Goal: Task Accomplishment & Management: Manage account settings

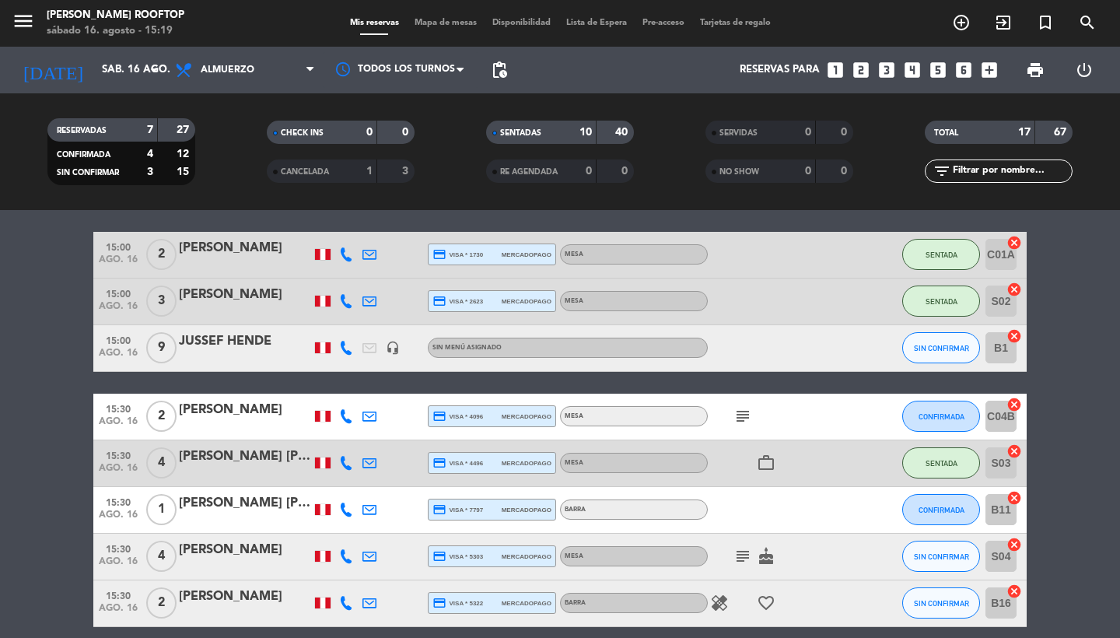
scroll to position [621, 0]
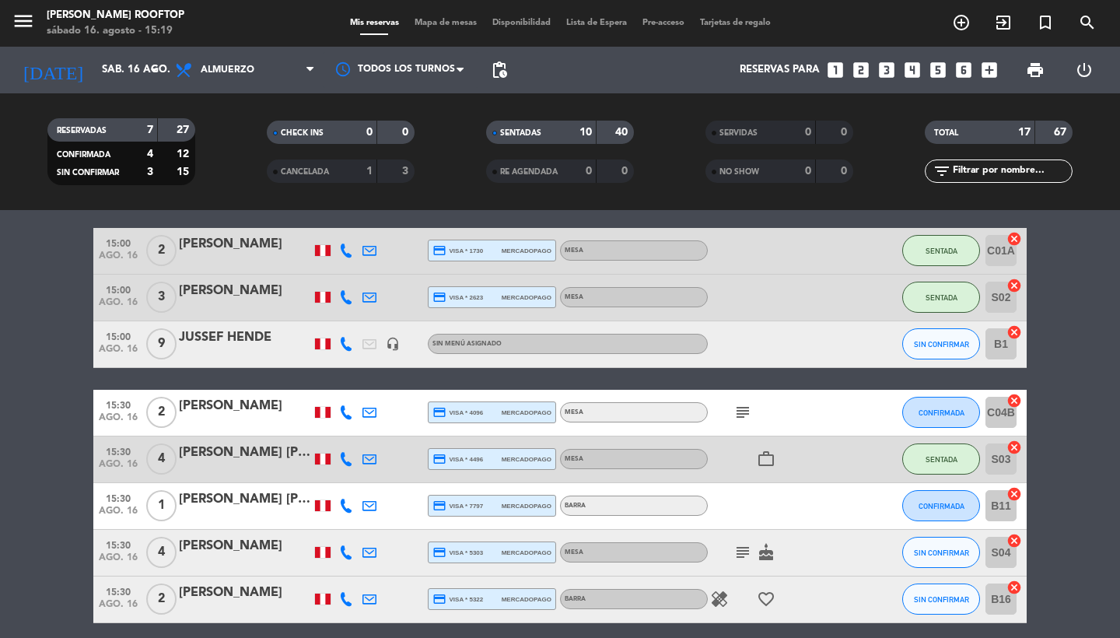
click at [259, 455] on div "[PERSON_NAME] [PERSON_NAME]" at bounding box center [245, 453] width 132 height 20
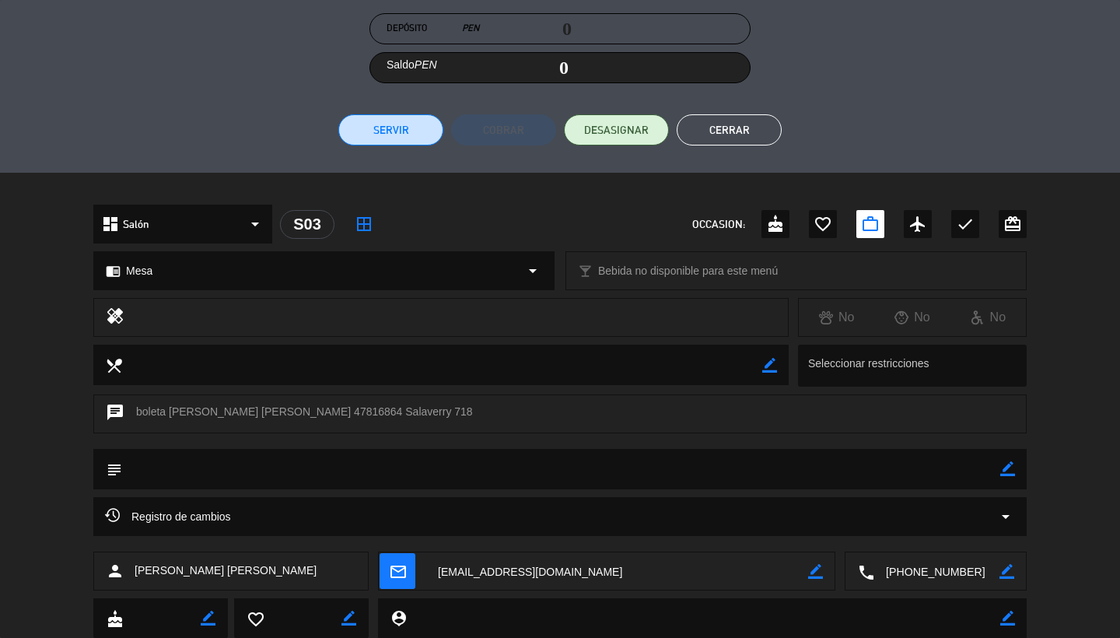
scroll to position [275, 0]
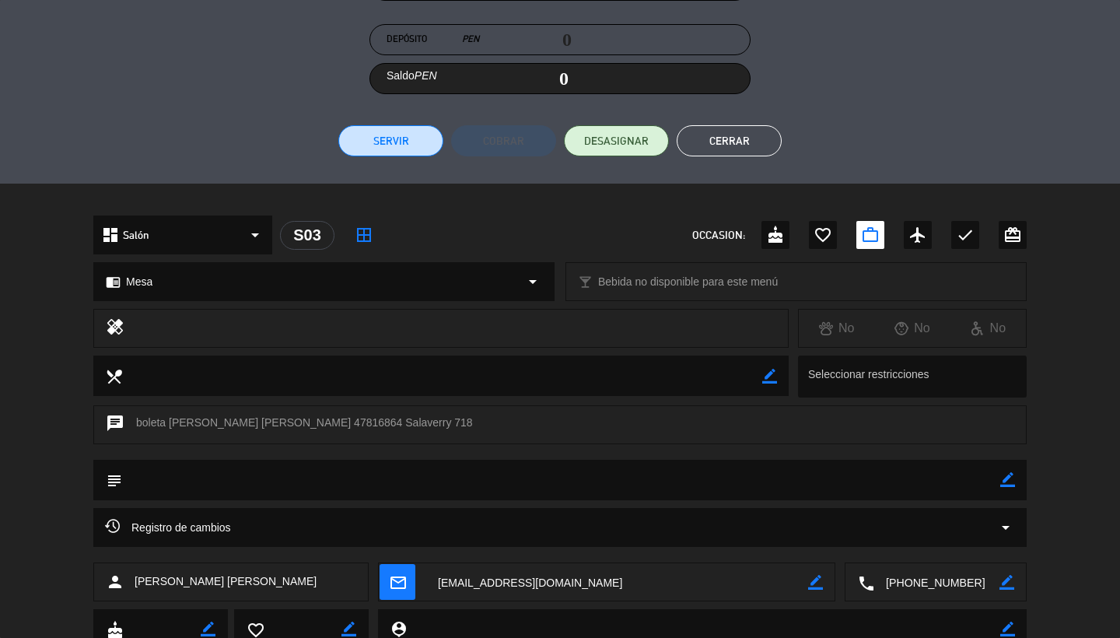
click at [254, 282] on div "chrome_reader_mode Mesa arrow_drop_down" at bounding box center [324, 281] width 460 height 37
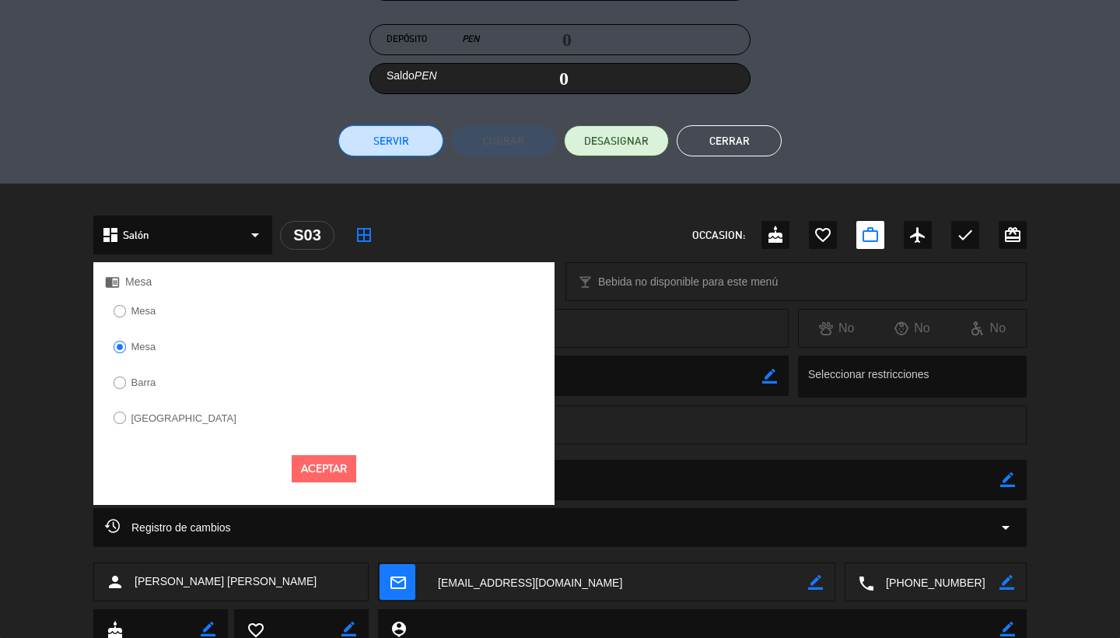
click at [331, 464] on button "Aceptar" at bounding box center [324, 468] width 65 height 27
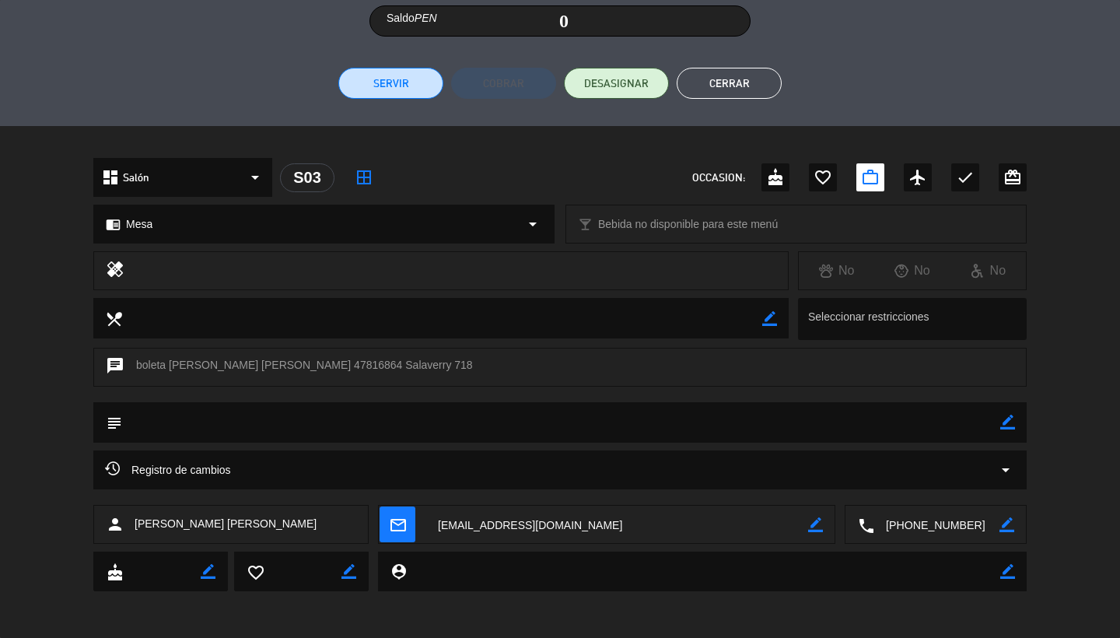
scroll to position [332, 0]
click at [551, 94] on button "Cerrar" at bounding box center [729, 83] width 105 height 31
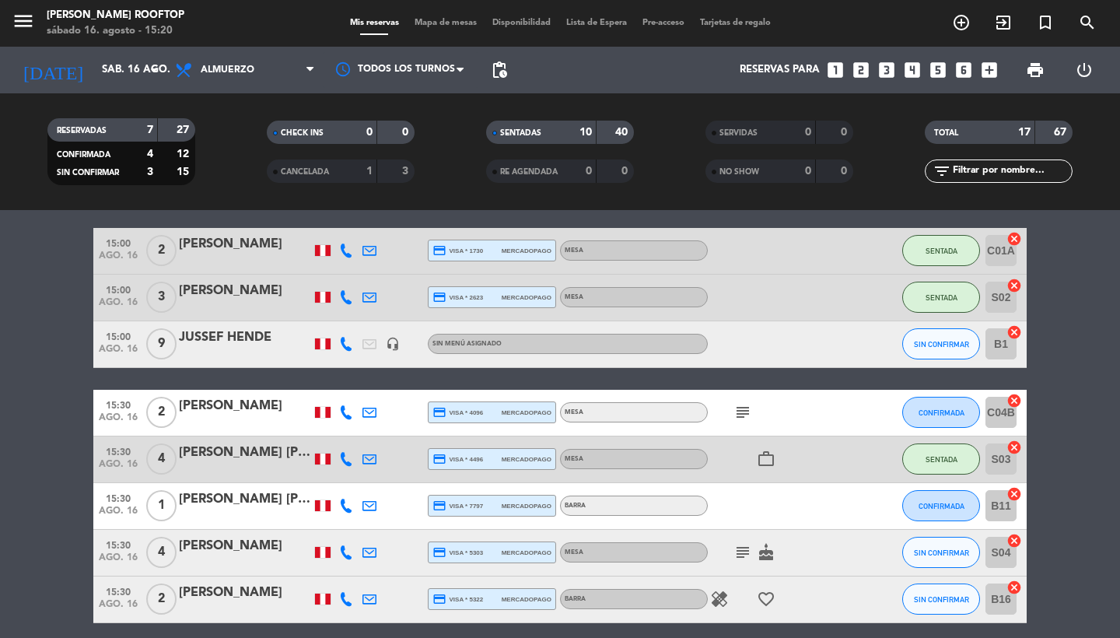
click at [177, 452] on div "4" at bounding box center [161, 459] width 36 height 46
click at [188, 453] on div "[PERSON_NAME] [PERSON_NAME]" at bounding box center [245, 453] width 132 height 20
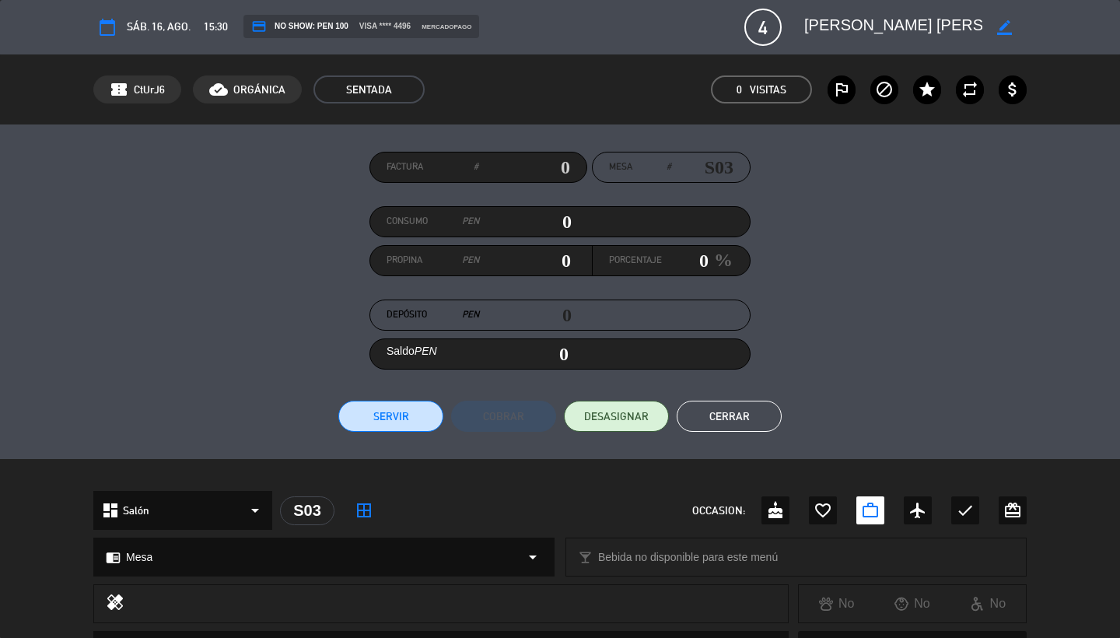
click at [217, 29] on span "15:30" at bounding box center [216, 27] width 24 height 18
click at [228, 29] on div "calendar_today sáb. 16, ago. 15:30 credit_card NO SHOW: PEN 100 visa **** 4496 …" at bounding box center [559, 27] width 933 height 37
click at [200, 27] on div "15:30" at bounding box center [213, 27] width 30 height 18
click at [551, 28] on icon "border_color" at bounding box center [1004, 27] width 15 height 15
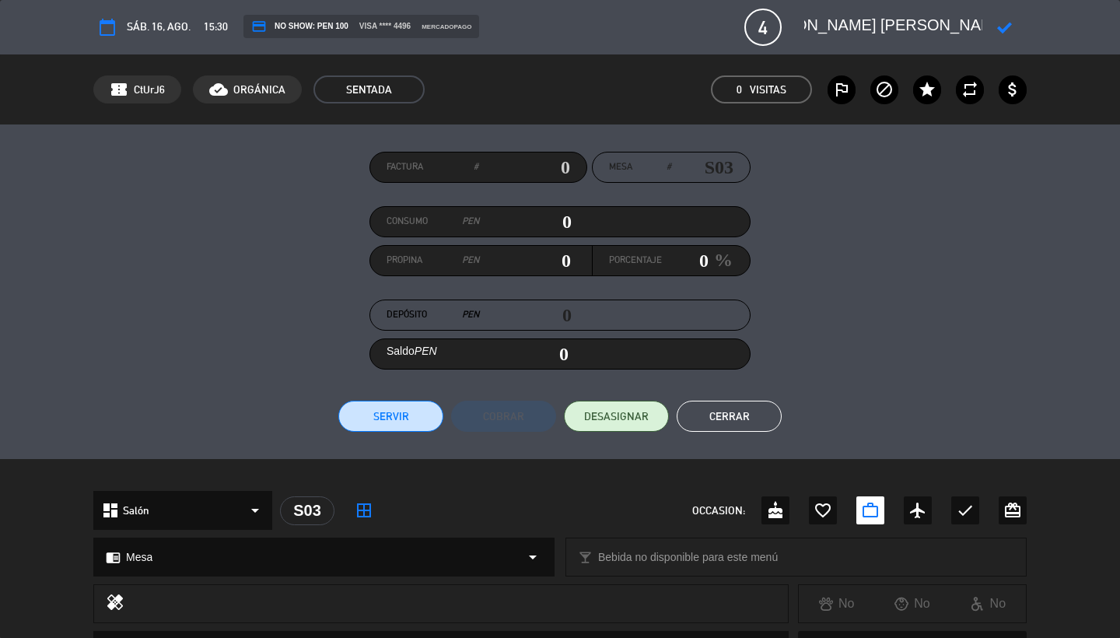
click at [551, 28] on icon at bounding box center [1004, 27] width 15 height 15
click at [100, 30] on icon "calendar_today" at bounding box center [107, 27] width 19 height 19
click at [110, 31] on icon "calendar_today" at bounding box center [107, 27] width 19 height 19
click at [113, 23] on icon "calendar_today" at bounding box center [107, 27] width 19 height 19
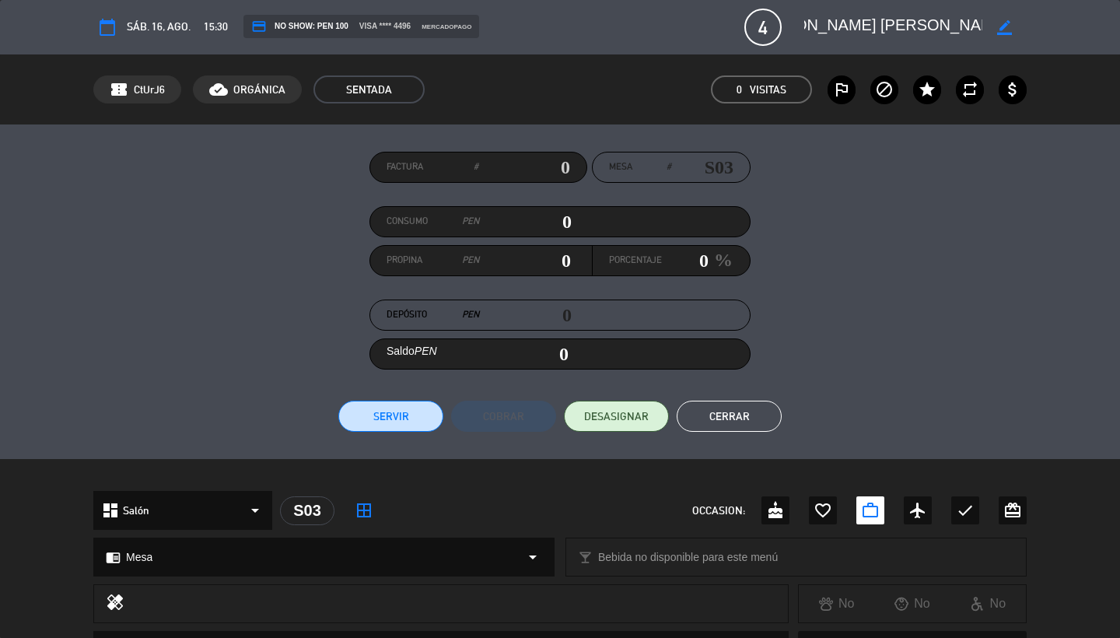
click at [154, 26] on span "sáb. 16, ago." at bounding box center [159, 27] width 64 height 18
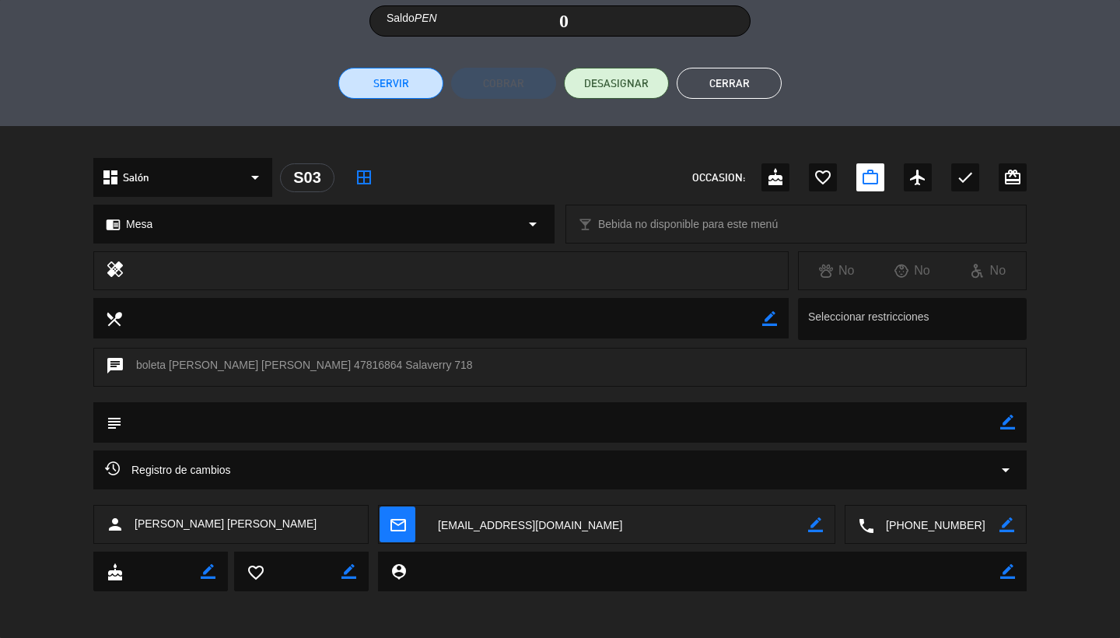
scroll to position [332, 0]
click at [218, 467] on span "Registro de cambios" at bounding box center [168, 470] width 126 height 19
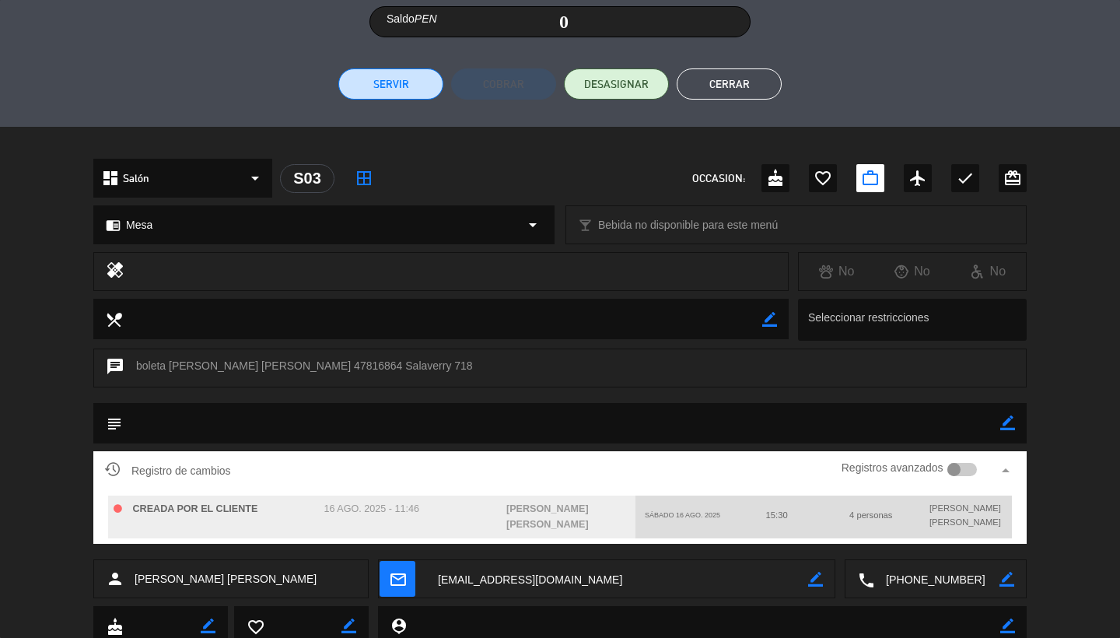
click at [551, 473] on icon "arrow_drop_up" at bounding box center [1005, 470] width 19 height 19
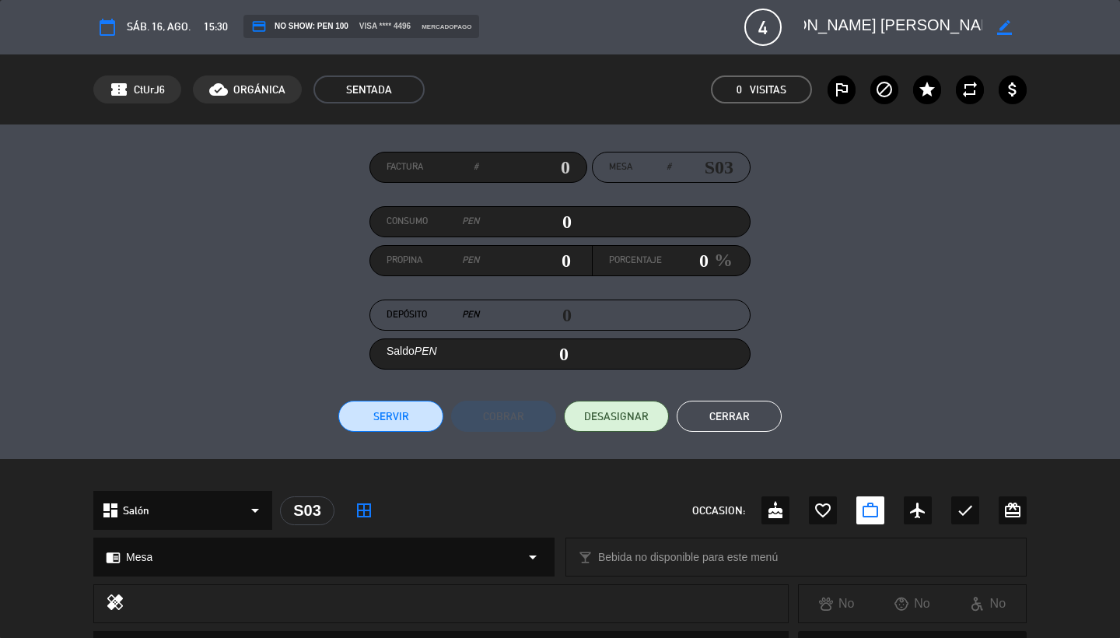
scroll to position [0, 0]
click at [366, 32] on span "visa **** 4496" at bounding box center [384, 26] width 51 height 12
click at [110, 26] on icon "calendar_today" at bounding box center [107, 27] width 19 height 19
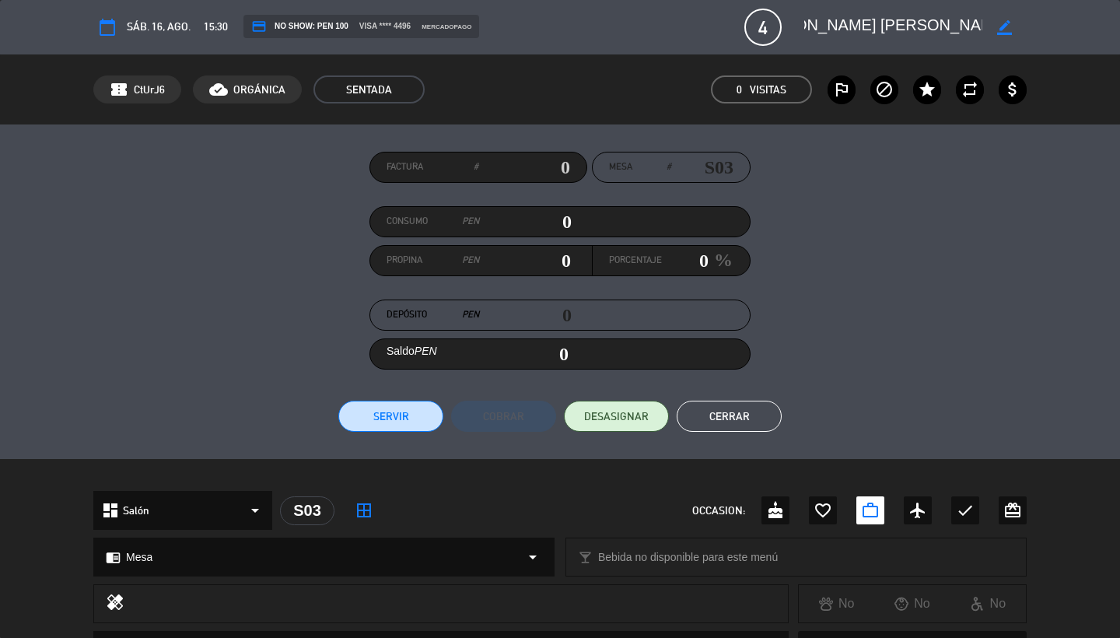
click at [115, 34] on icon "calendar_today" at bounding box center [107, 27] width 19 height 19
click at [109, 23] on icon "calendar_today" at bounding box center [107, 27] width 19 height 19
click at [262, 28] on icon "credit_card" at bounding box center [259, 27] width 16 height 16
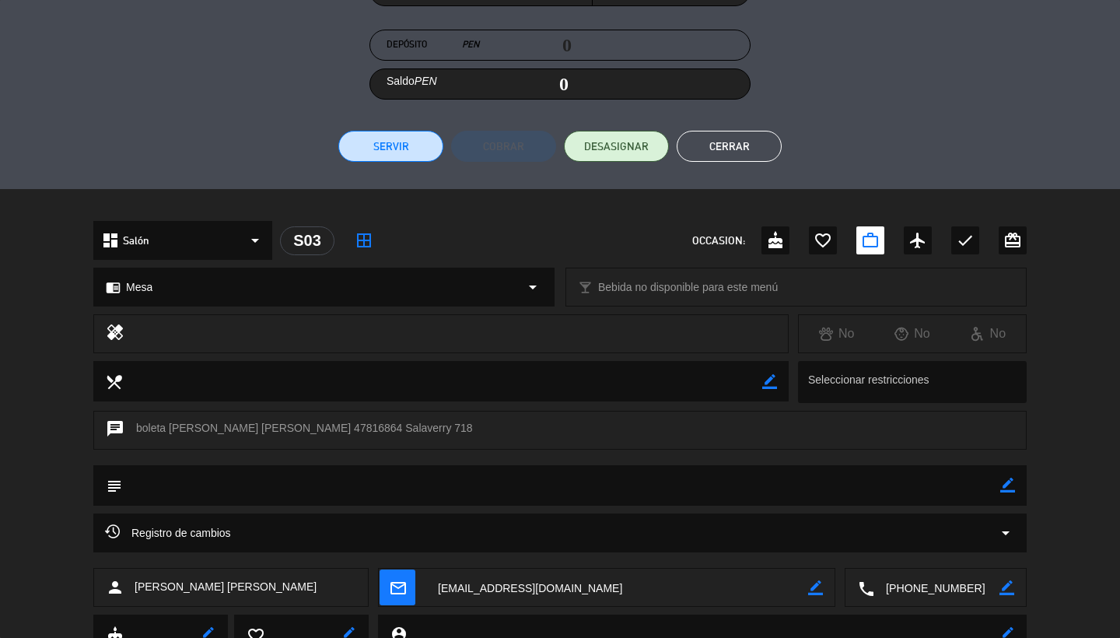
scroll to position [332, 0]
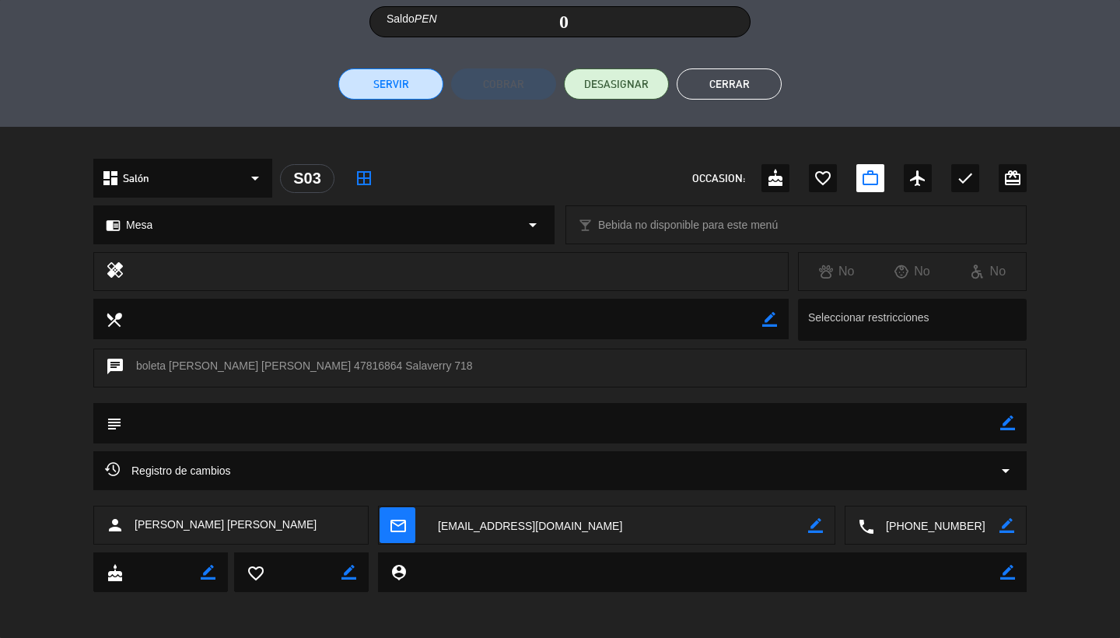
click at [290, 469] on div "Registro de cambios arrow_drop_down" at bounding box center [560, 470] width 910 height 19
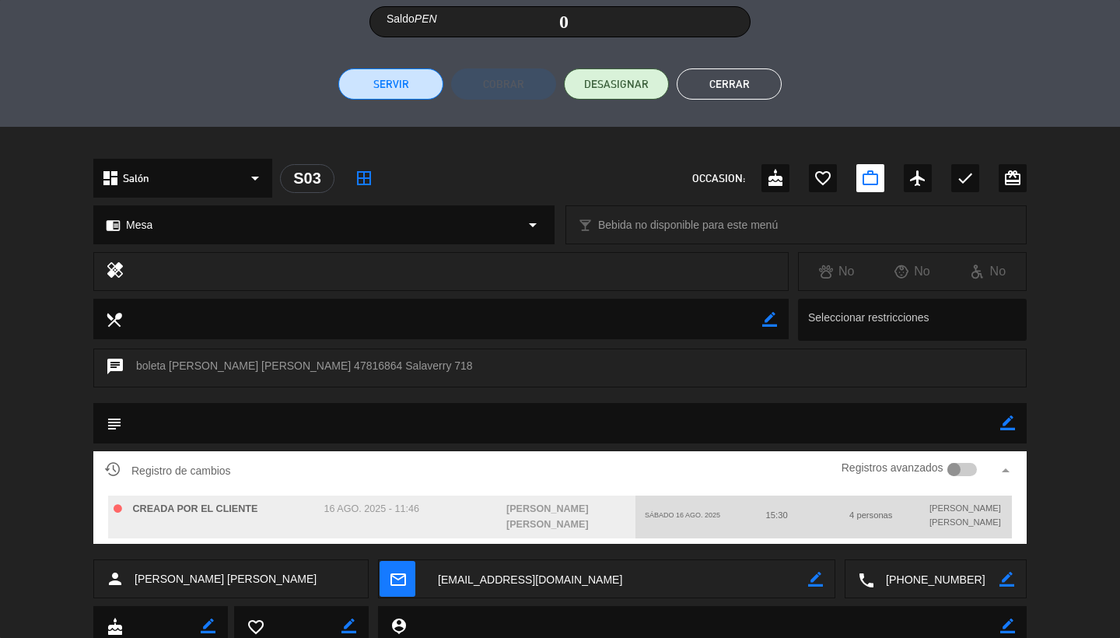
click at [183, 514] on span "CREADA POR EL CLIENTE" at bounding box center [195, 508] width 125 height 11
click at [551, 522] on div "4 personas" at bounding box center [871, 514] width 94 height 25
click at [551, 469] on div at bounding box center [962, 470] width 30 height 14
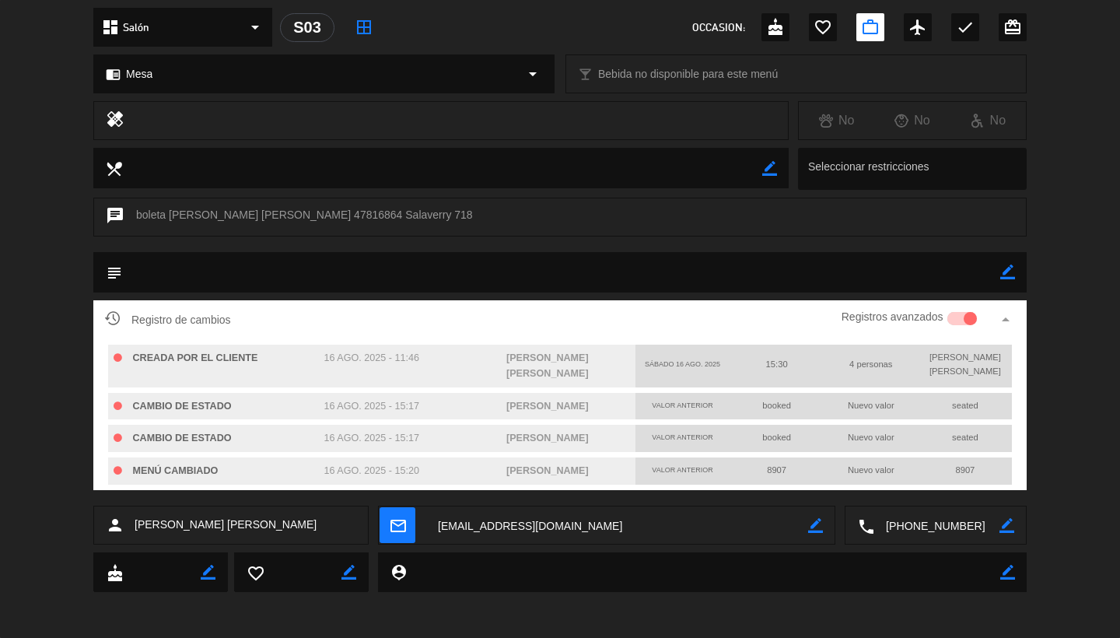
scroll to position [478, 0]
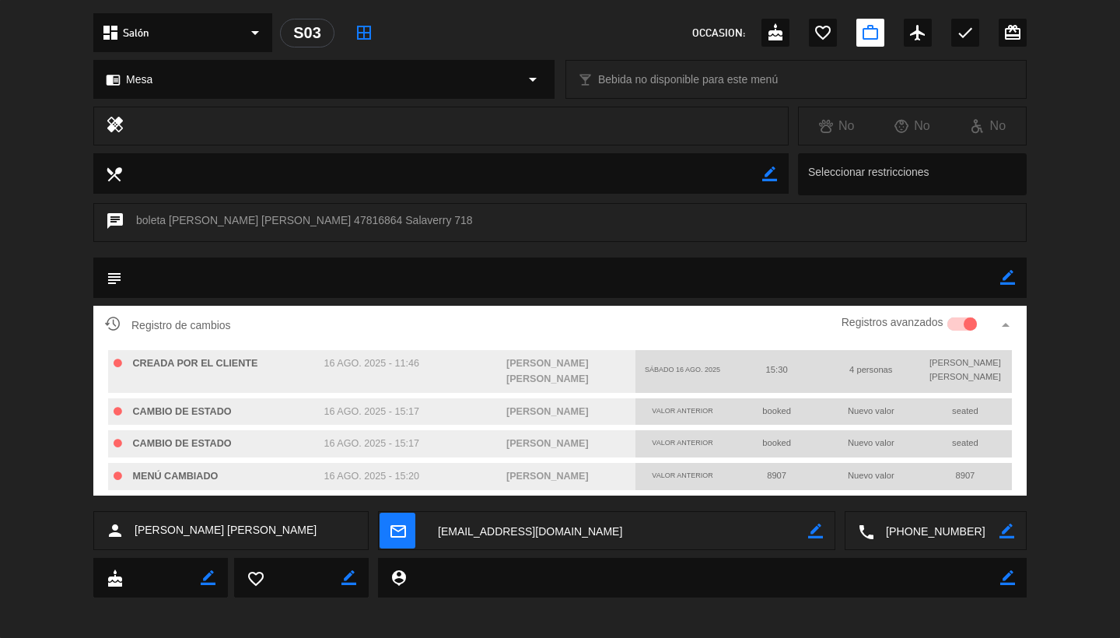
click at [551, 321] on div at bounding box center [962, 324] width 30 height 14
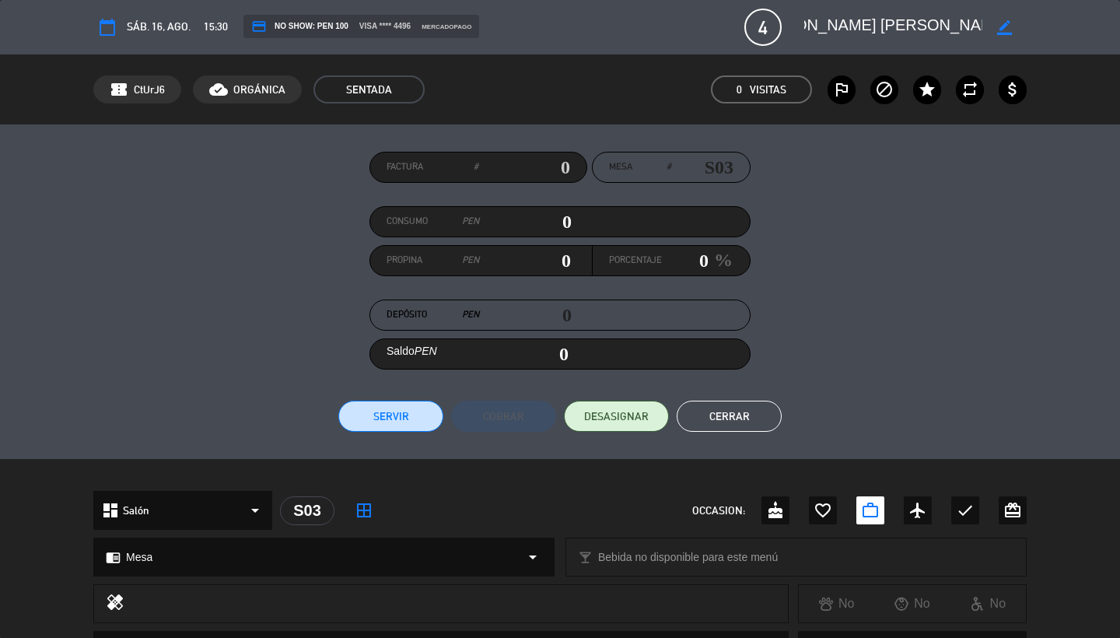
scroll to position [0, 0]
click at [255, 28] on icon "credit_card" at bounding box center [259, 27] width 16 height 16
click at [527, 163] on input "text" at bounding box center [524, 167] width 92 height 23
click at [479, 353] on input "0" at bounding box center [521, 353] width 93 height 23
click at [551, 213] on input "0" at bounding box center [525, 221] width 93 height 23
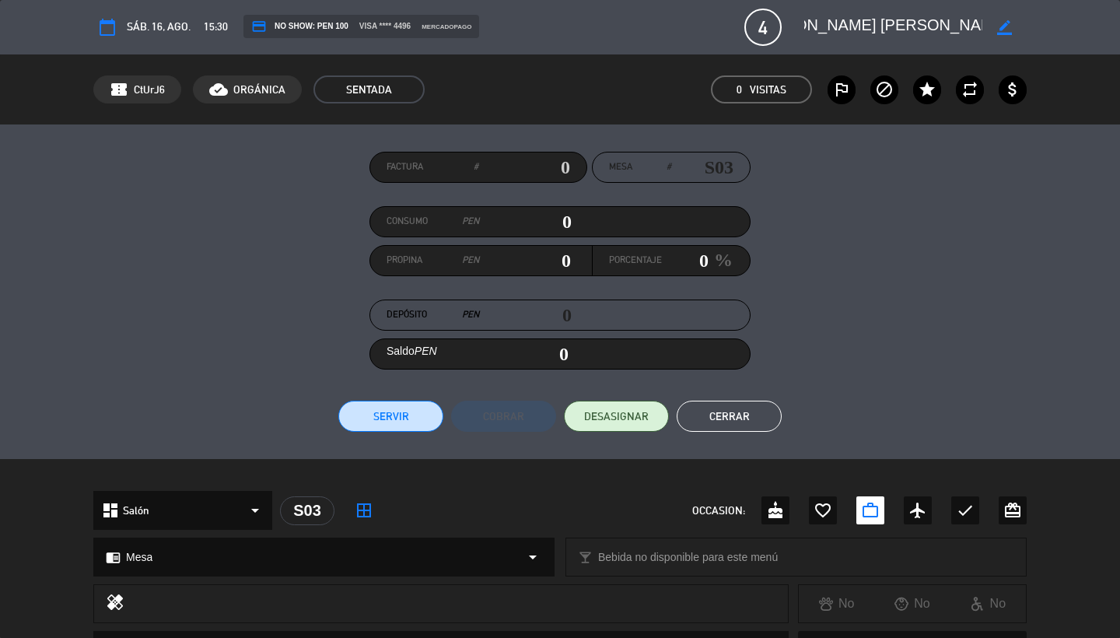
click at [551, 260] on div "Propina PEN 0" at bounding box center [481, 261] width 222 height 30
click at [183, 30] on span "sáb. 16, ago." at bounding box center [159, 27] width 64 height 18
click at [212, 23] on span "15:30" at bounding box center [216, 27] width 24 height 18
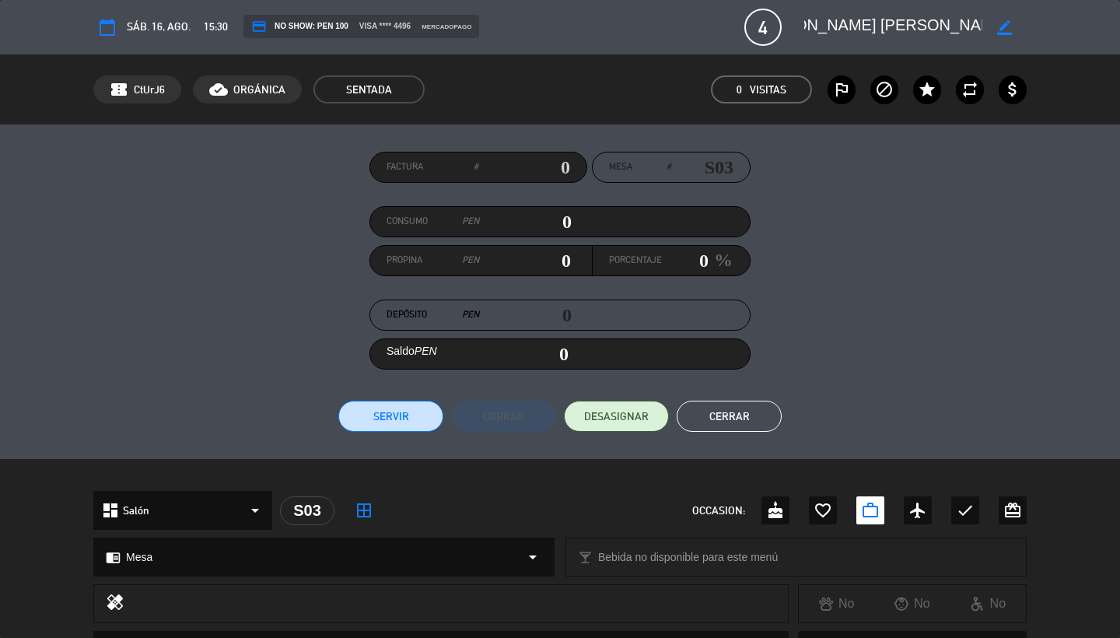
click at [212, 23] on span "15:30" at bounding box center [216, 27] width 24 height 18
click at [233, 22] on div "credit_card NO SHOW: PEN 100 visa **** 4496 mercadopago" at bounding box center [486, 27] width 509 height 25
click at [551, 22] on icon "border_color" at bounding box center [1004, 27] width 15 height 15
click at [551, 22] on icon at bounding box center [1004, 27] width 15 height 15
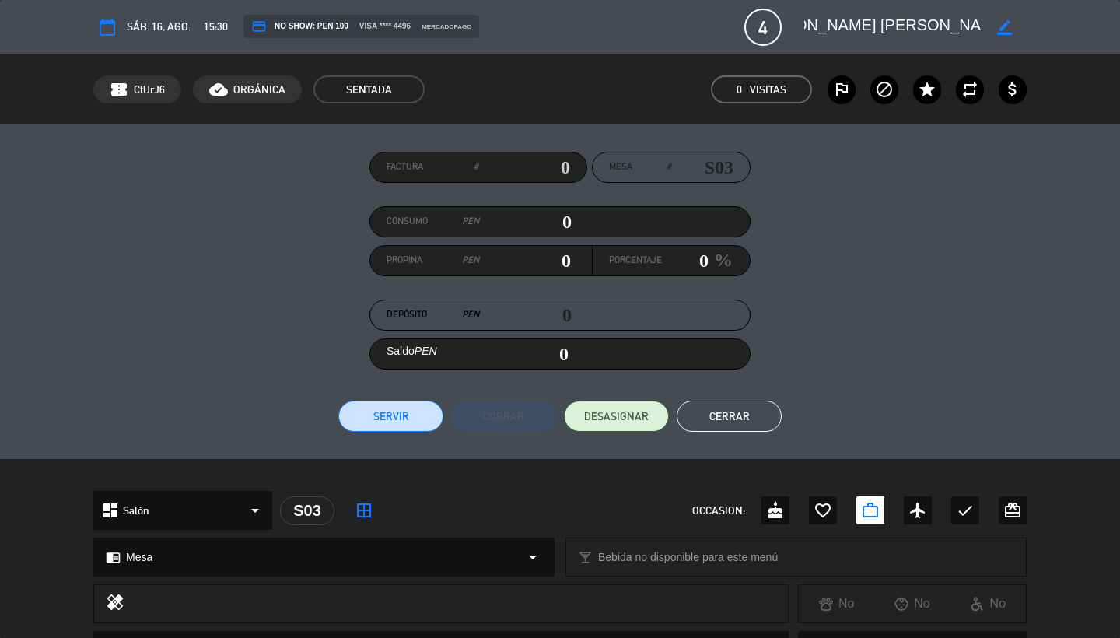
click at [551, 411] on button "Cerrar" at bounding box center [729, 416] width 105 height 31
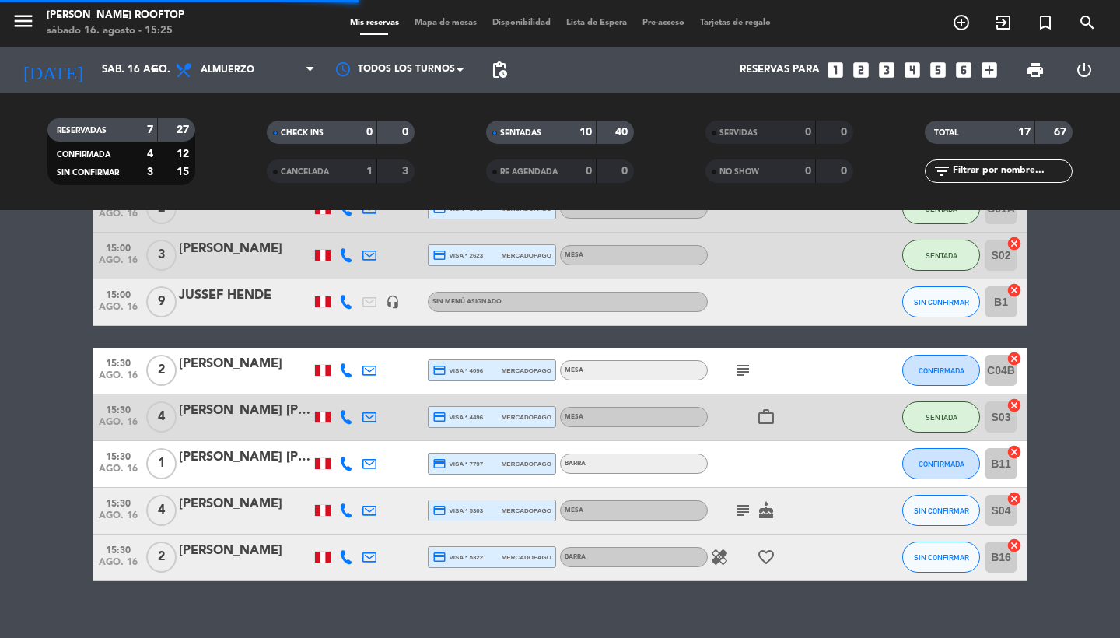
scroll to position [670, 0]
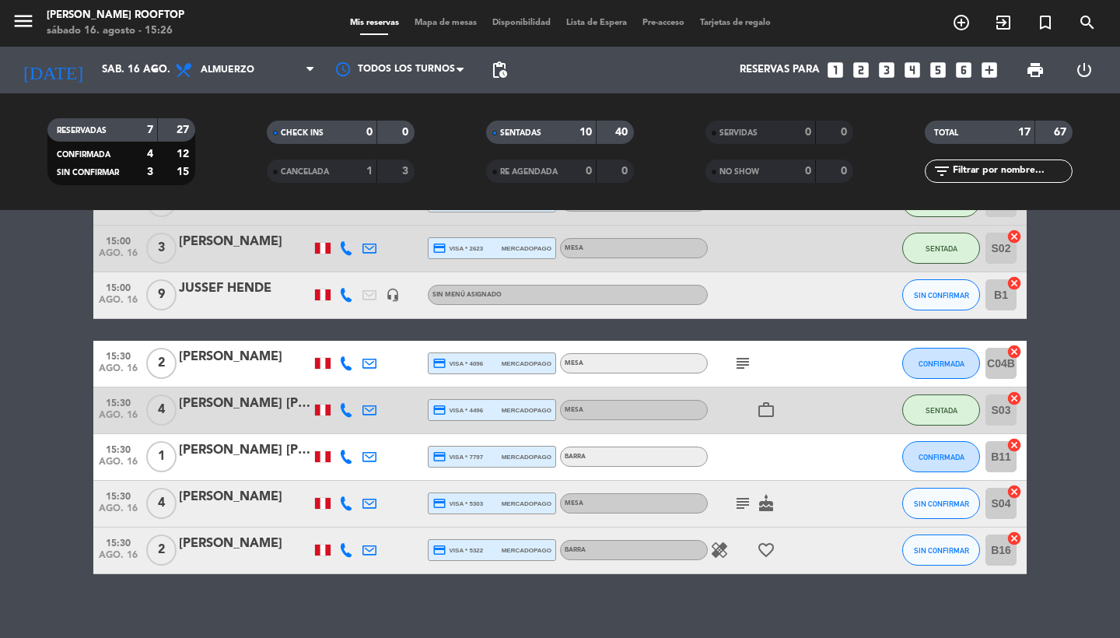
click at [177, 406] on div "4" at bounding box center [161, 410] width 36 height 46
click at [204, 406] on div "[PERSON_NAME] [PERSON_NAME]" at bounding box center [245, 404] width 132 height 20
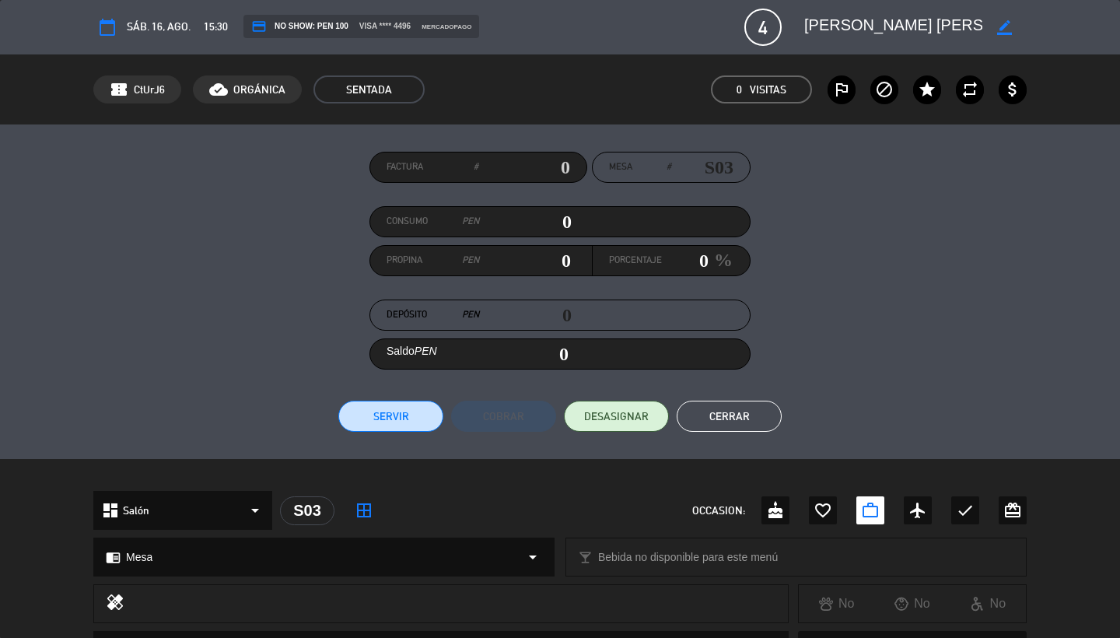
click at [110, 30] on icon "calendar_today" at bounding box center [107, 27] width 19 height 19
click at [551, 416] on button "Cerrar" at bounding box center [729, 416] width 105 height 31
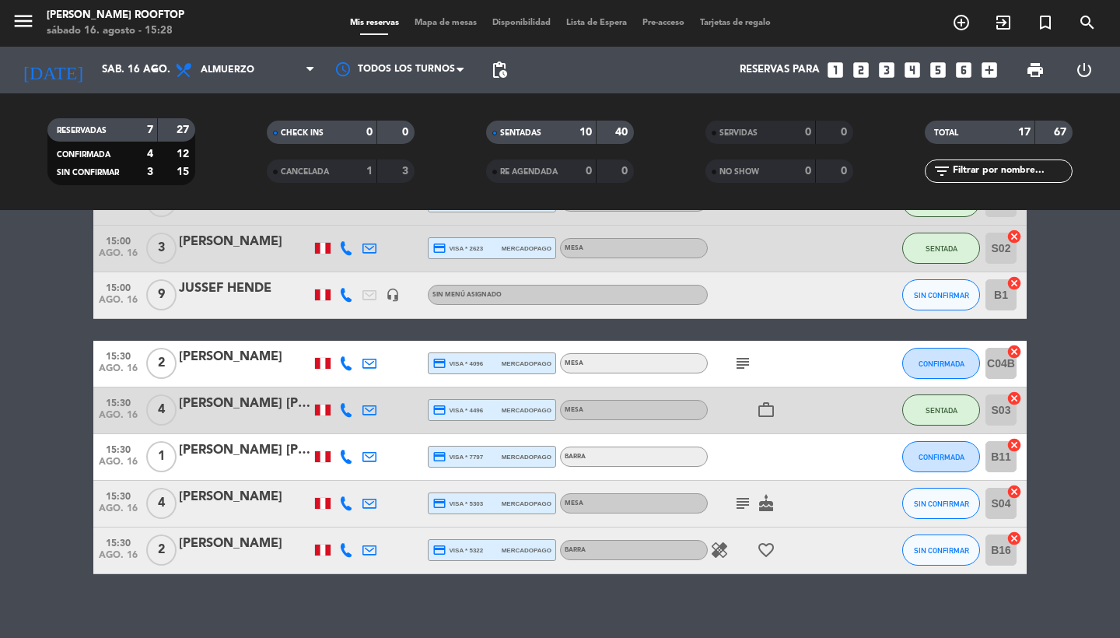
click at [193, 406] on div "[PERSON_NAME] [PERSON_NAME]" at bounding box center [245, 404] width 132 height 20
